Goal: Information Seeking & Learning: Learn about a topic

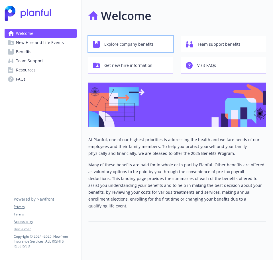
click at [126, 48] on span "Explore company benefits" at bounding box center [128, 44] width 49 height 11
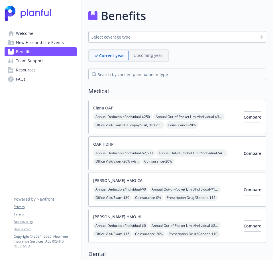
click at [54, 43] on span "New Hire and Life Events" at bounding box center [40, 42] width 48 height 9
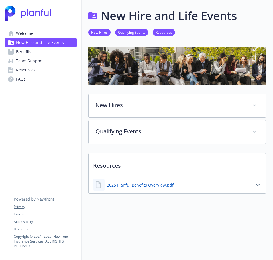
click at [50, 26] on div "Welcome New Hire and Life Events Benefits Team Support Resources FAQs Privacy T…" at bounding box center [40, 47] width 81 height 95
click at [50, 38] on span "New Hire and Life Events" at bounding box center [40, 42] width 48 height 9
click at [52, 56] on link "Team Support" at bounding box center [41, 60] width 72 height 9
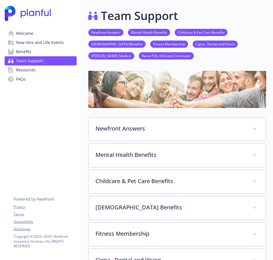
click at [46, 71] on link "Resources" at bounding box center [41, 69] width 72 height 9
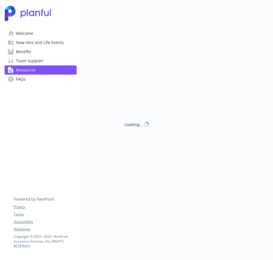
click at [35, 46] on span "New Hire and Life Events" at bounding box center [40, 42] width 48 height 9
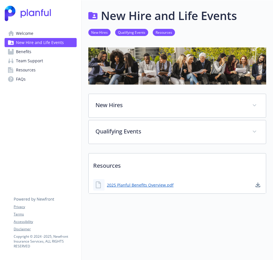
click at [37, 33] on link "Welcome" at bounding box center [41, 33] width 72 height 9
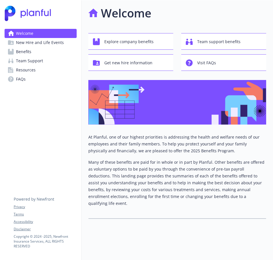
scroll to position [5, 0]
click at [224, 43] on span "Team support benefits" at bounding box center [218, 41] width 43 height 11
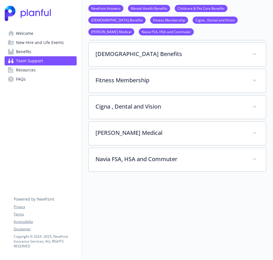
click at [59, 38] on span "New Hire and Life Events" at bounding box center [40, 42] width 48 height 9
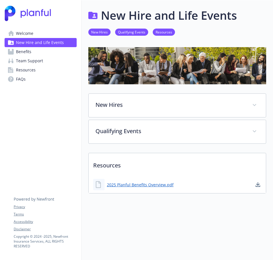
click at [44, 74] on link "FAQs" at bounding box center [41, 78] width 72 height 9
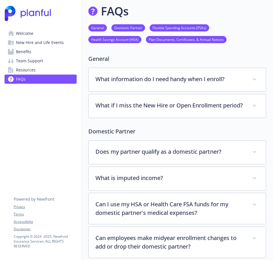
click at [42, 76] on link "FAQs" at bounding box center [41, 78] width 72 height 9
click at [62, 60] on link "Team Support" at bounding box center [41, 60] width 72 height 9
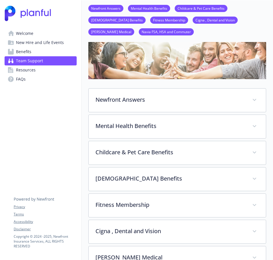
scroll to position [62, 0]
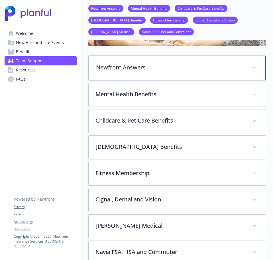
click at [157, 66] on p "Newfront Answers" at bounding box center [170, 67] width 149 height 9
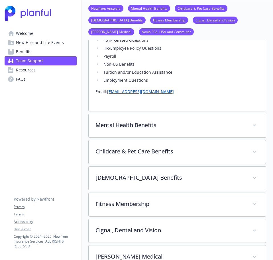
click at [164, 112] on div "Newfront Answers Newfront Answers is benefits help when you need it. With this …" at bounding box center [177, 61] width 178 height 468
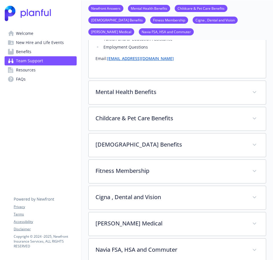
scroll to position [318, 0]
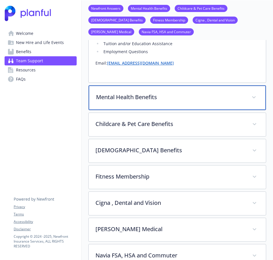
click at [178, 103] on div "Mental Health Benefits" at bounding box center [177, 97] width 177 height 25
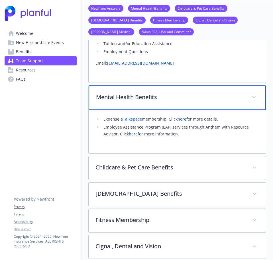
click at [179, 100] on p "Mental Health Benefits" at bounding box center [170, 97] width 149 height 9
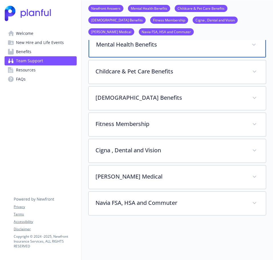
scroll to position [375, 0]
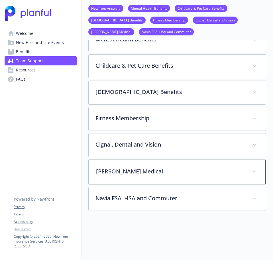
click at [151, 173] on p "[PERSON_NAME] Medical" at bounding box center [170, 171] width 149 height 9
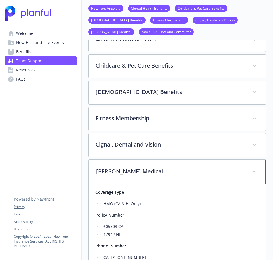
click at [156, 175] on p "[PERSON_NAME] Medical" at bounding box center [170, 171] width 149 height 9
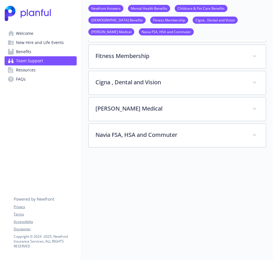
click at [33, 39] on span "New Hire and Life Events" at bounding box center [40, 42] width 48 height 9
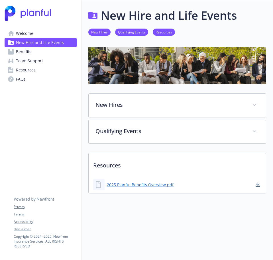
click at [35, 33] on link "Welcome" at bounding box center [41, 33] width 72 height 9
